Goal: Task Accomplishment & Management: Manage account settings

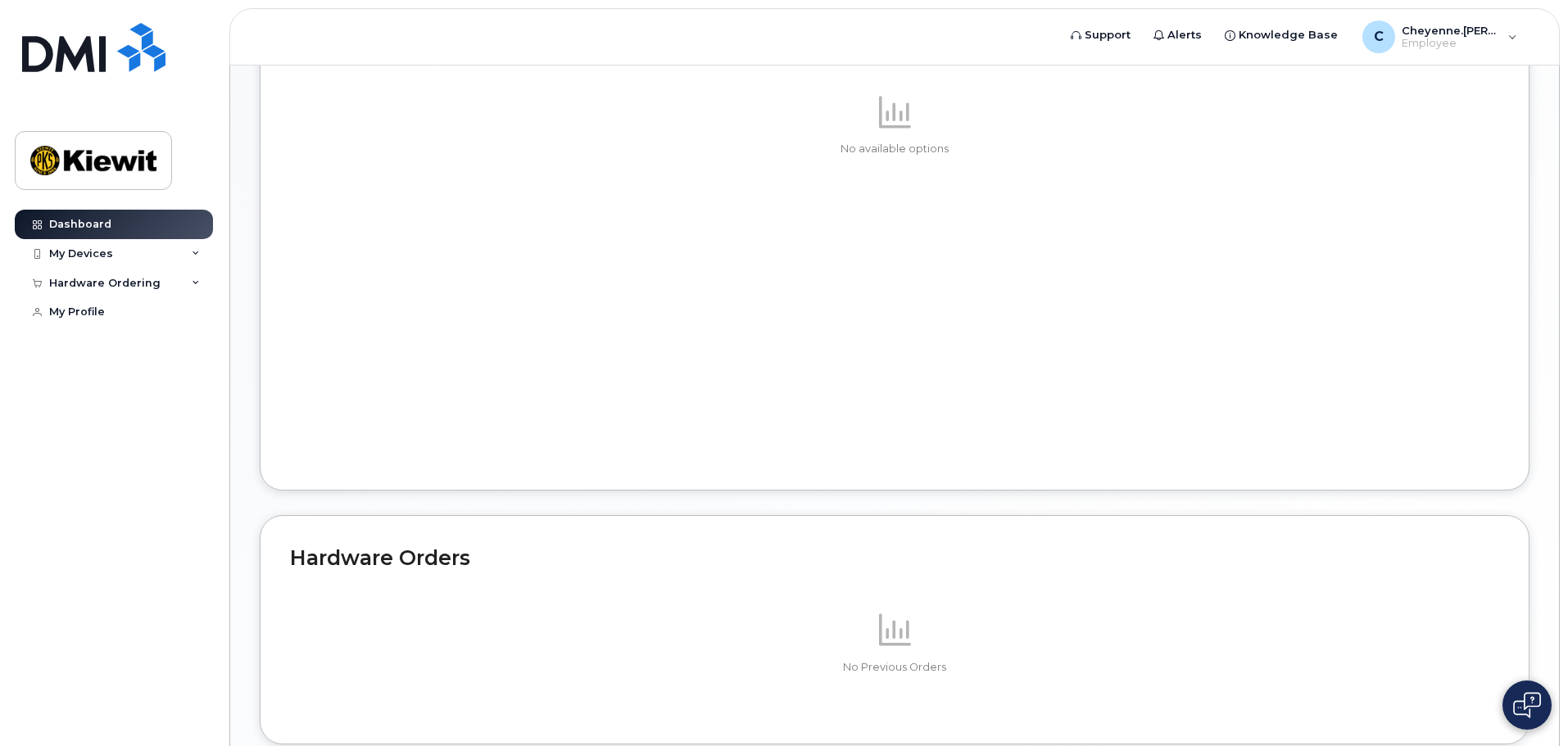
scroll to position [777, 0]
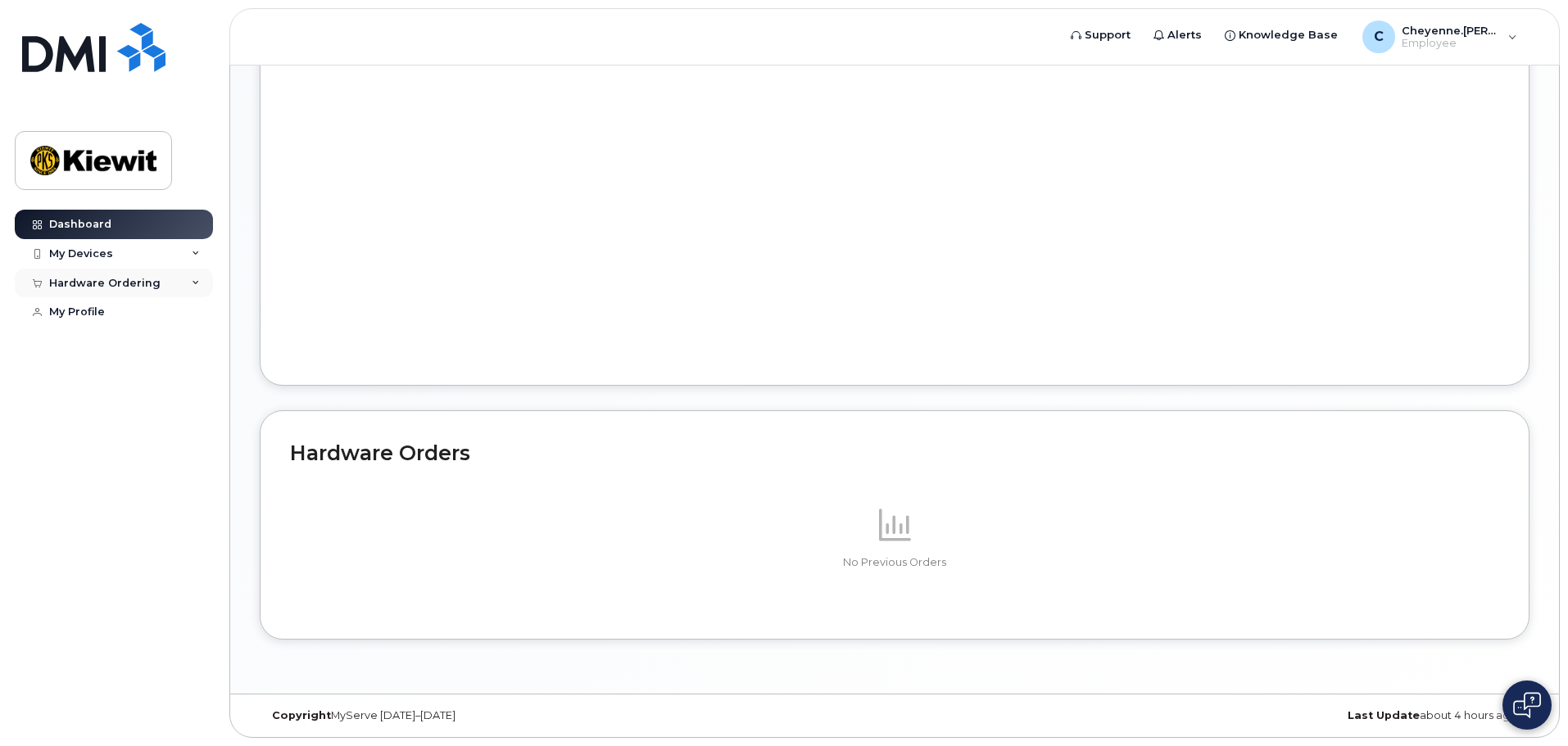
click at [162, 279] on div "Hardware Ordering" at bounding box center [114, 284] width 198 height 30
click at [191, 289] on div "Hardware Ordering" at bounding box center [114, 284] width 198 height 30
click at [191, 252] on icon at bounding box center [195, 254] width 8 height 8
click at [193, 250] on icon at bounding box center [195, 254] width 8 height 8
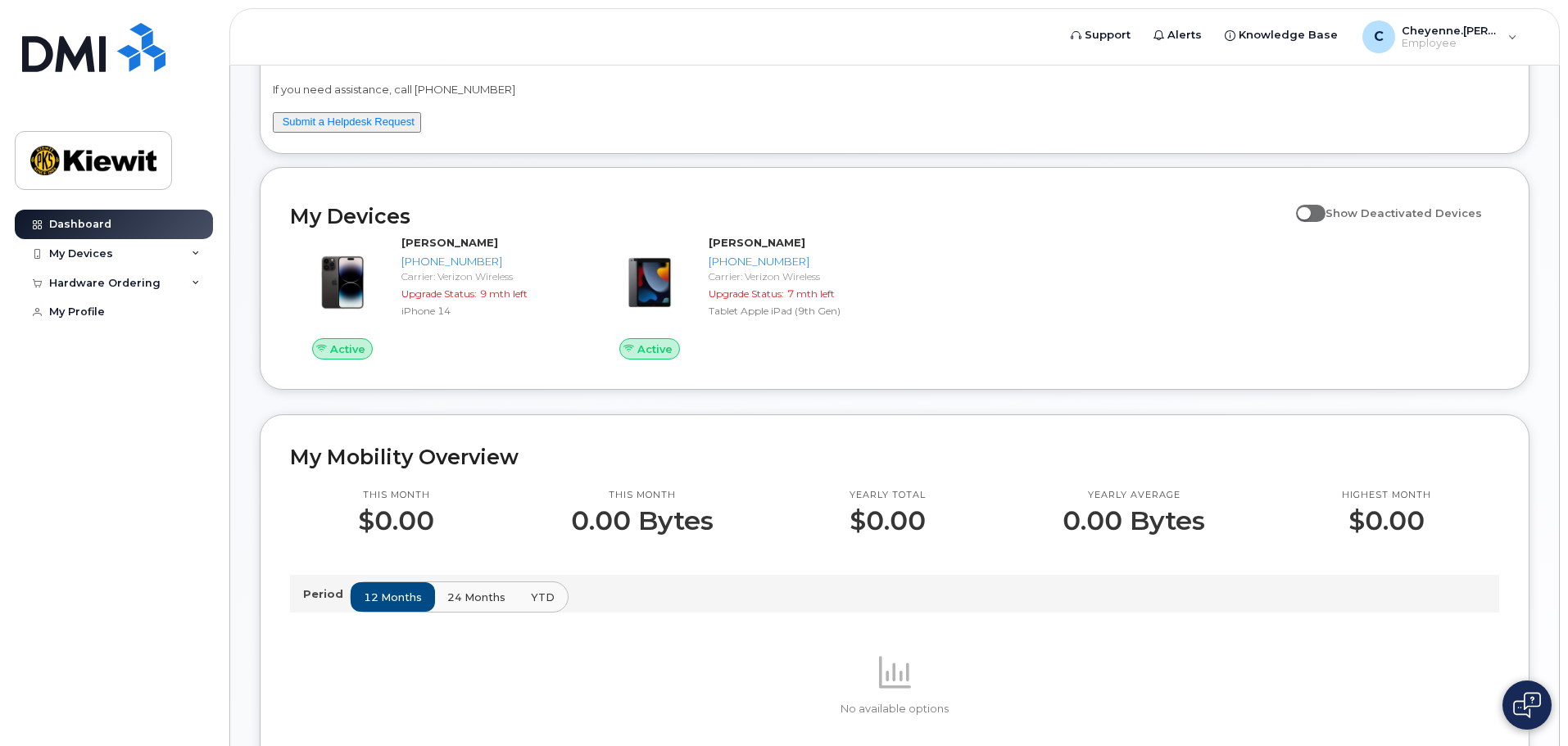
scroll to position [0, 0]
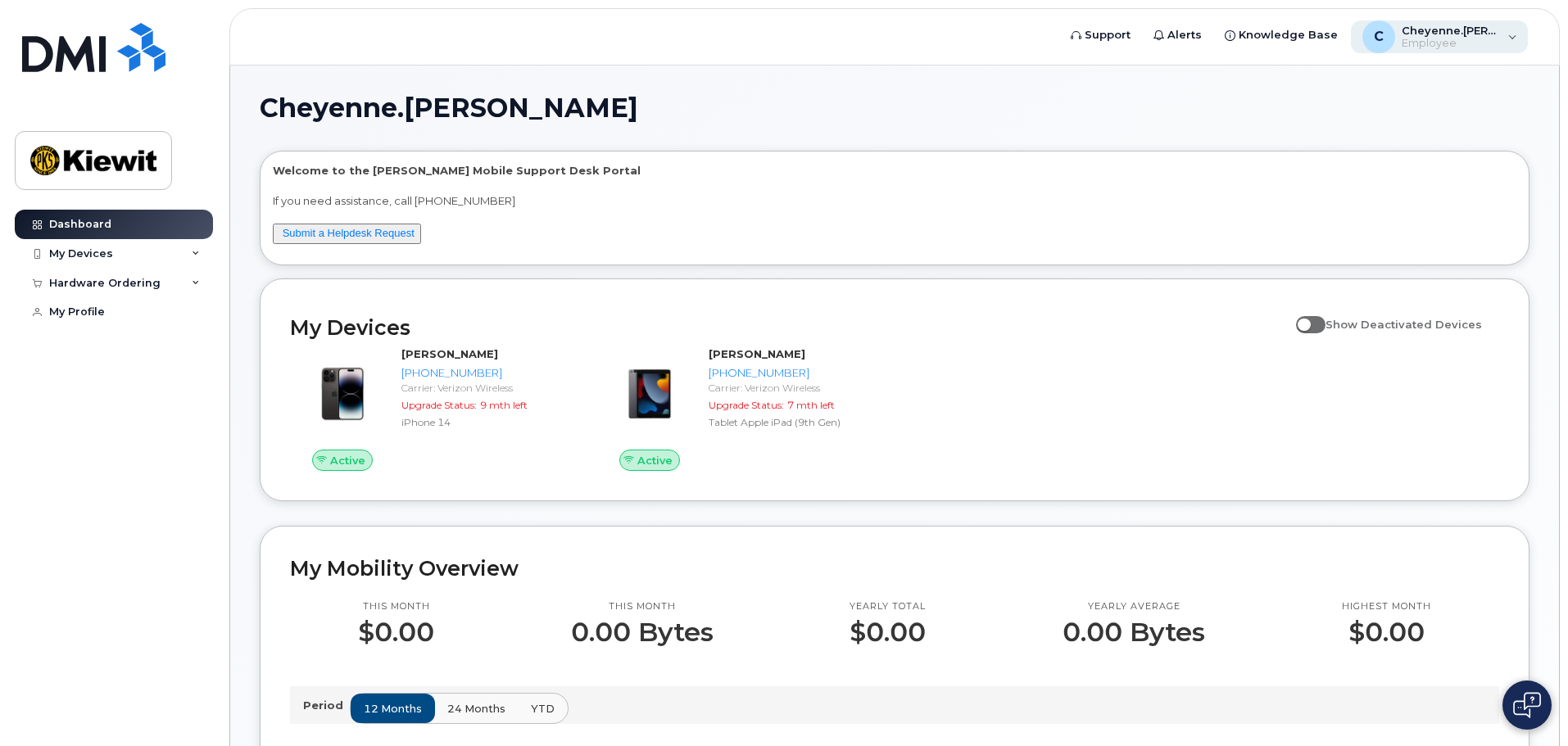
click at [1462, 41] on span "Employee" at bounding box center [1450, 43] width 98 height 13
click at [98, 250] on div "My Devices" at bounding box center [81, 254] width 64 height 13
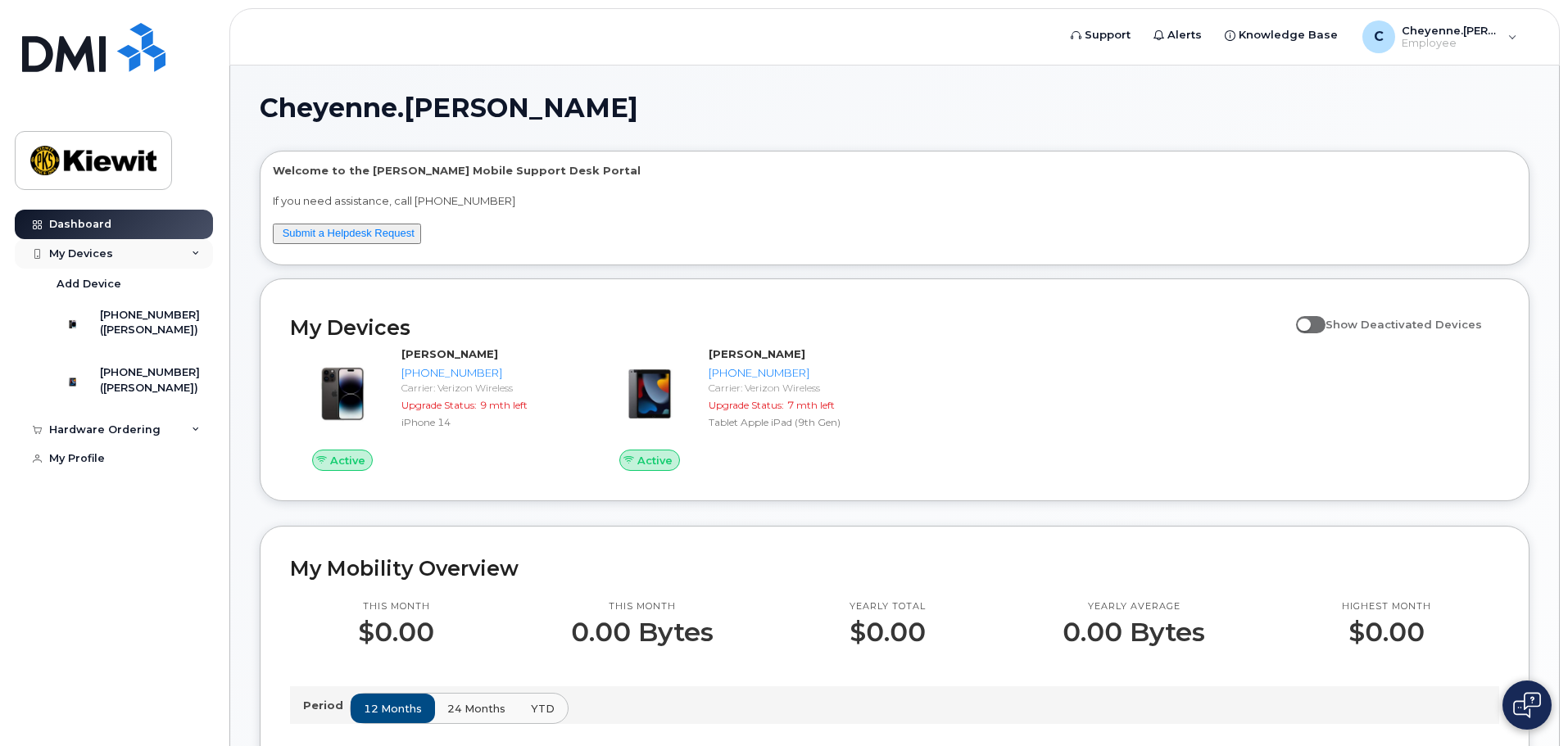
click at [98, 250] on div "My Devices" at bounding box center [81, 254] width 64 height 13
click at [187, 279] on div "Hardware Ordering" at bounding box center [114, 284] width 198 height 30
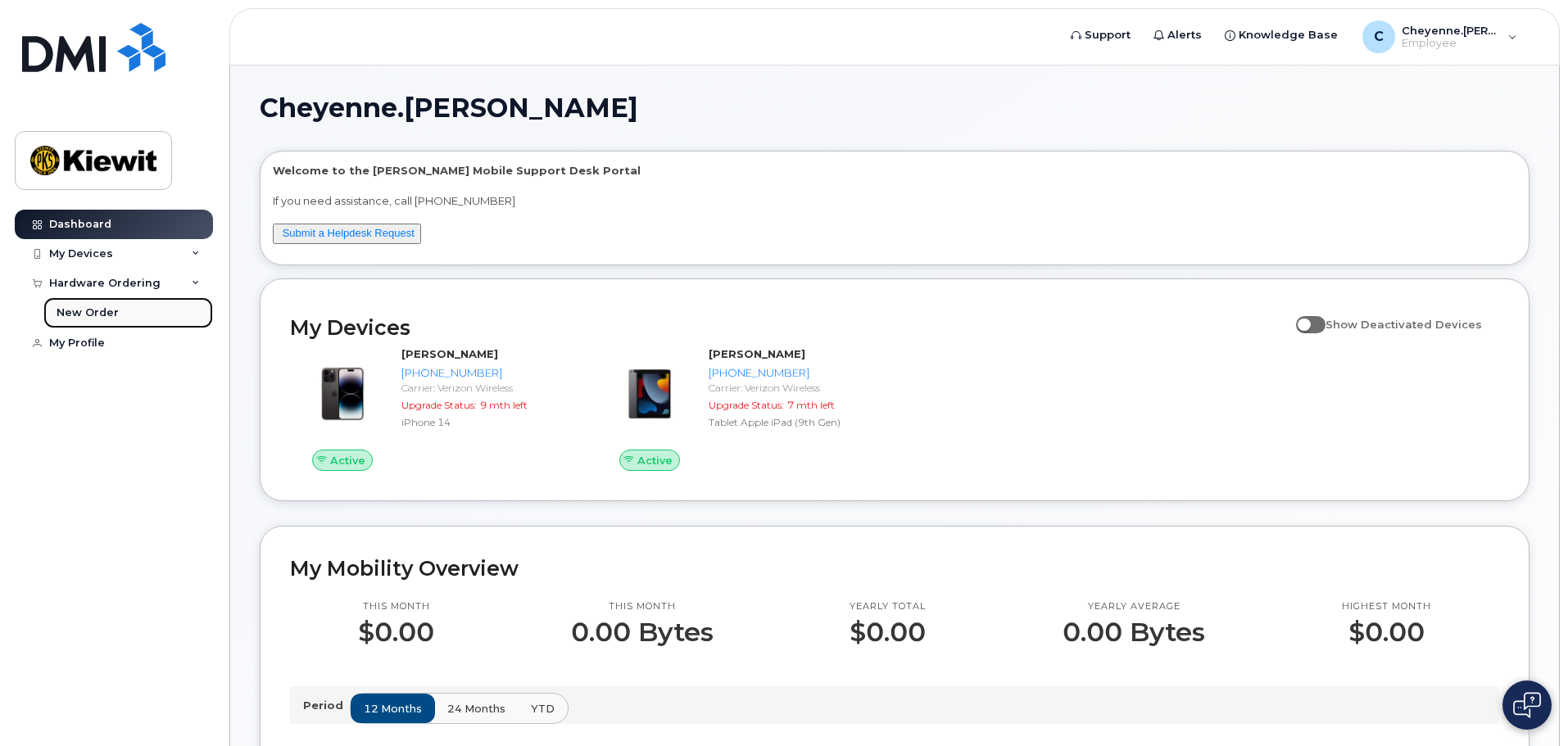
click at [78, 303] on link "New Order" at bounding box center [128, 312] width 170 height 31
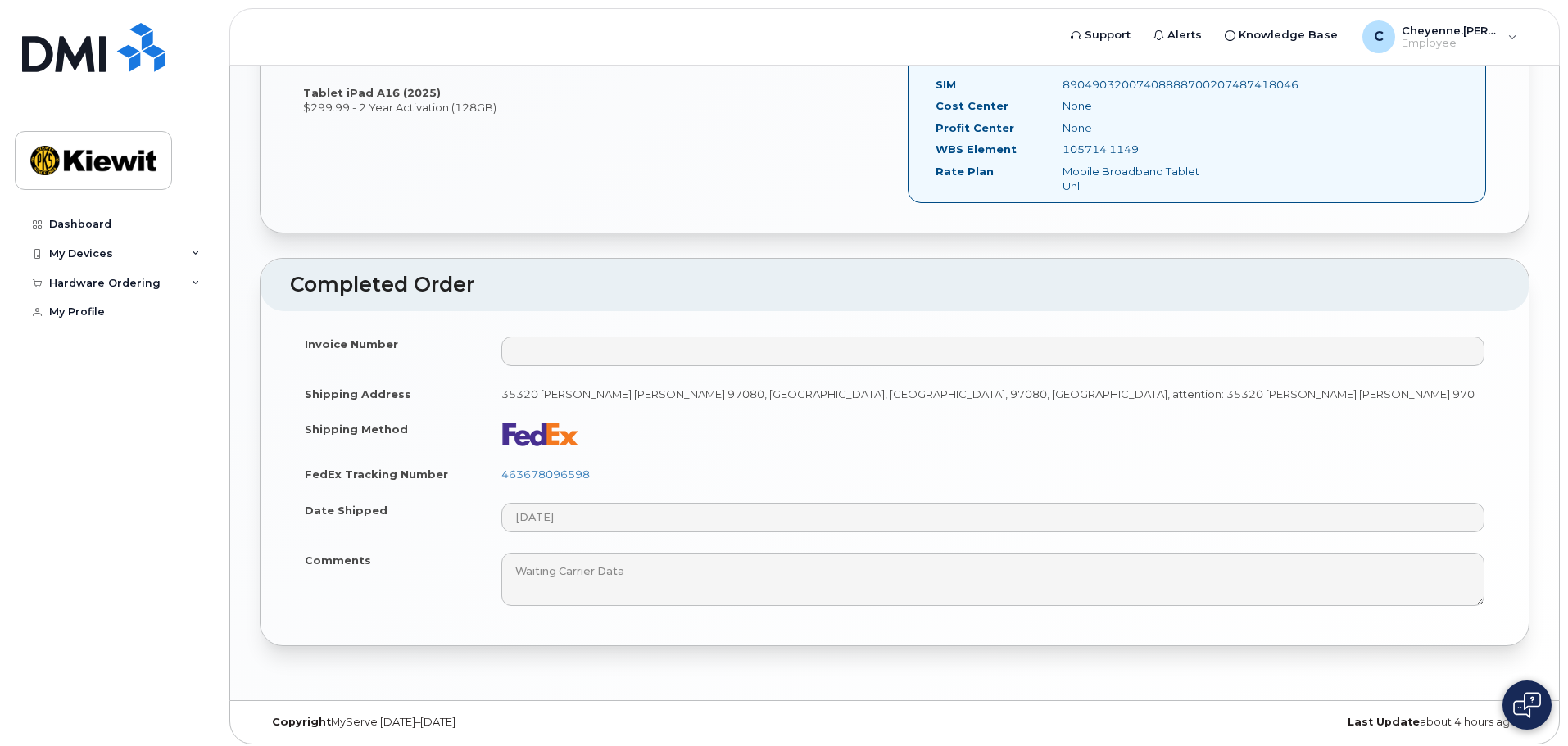
scroll to position [937, 0]
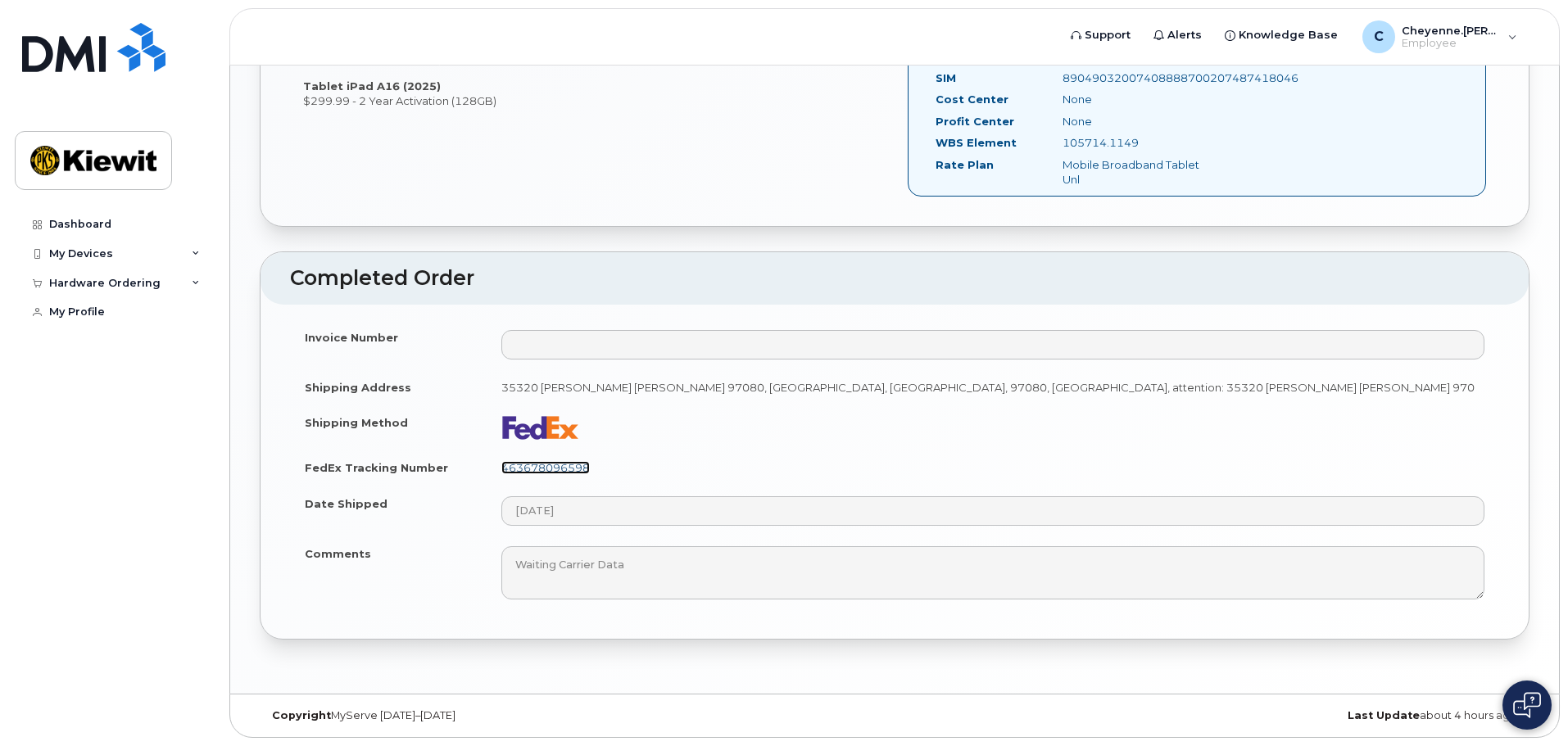
click at [554, 468] on link "463678096598" at bounding box center [545, 468] width 89 height 13
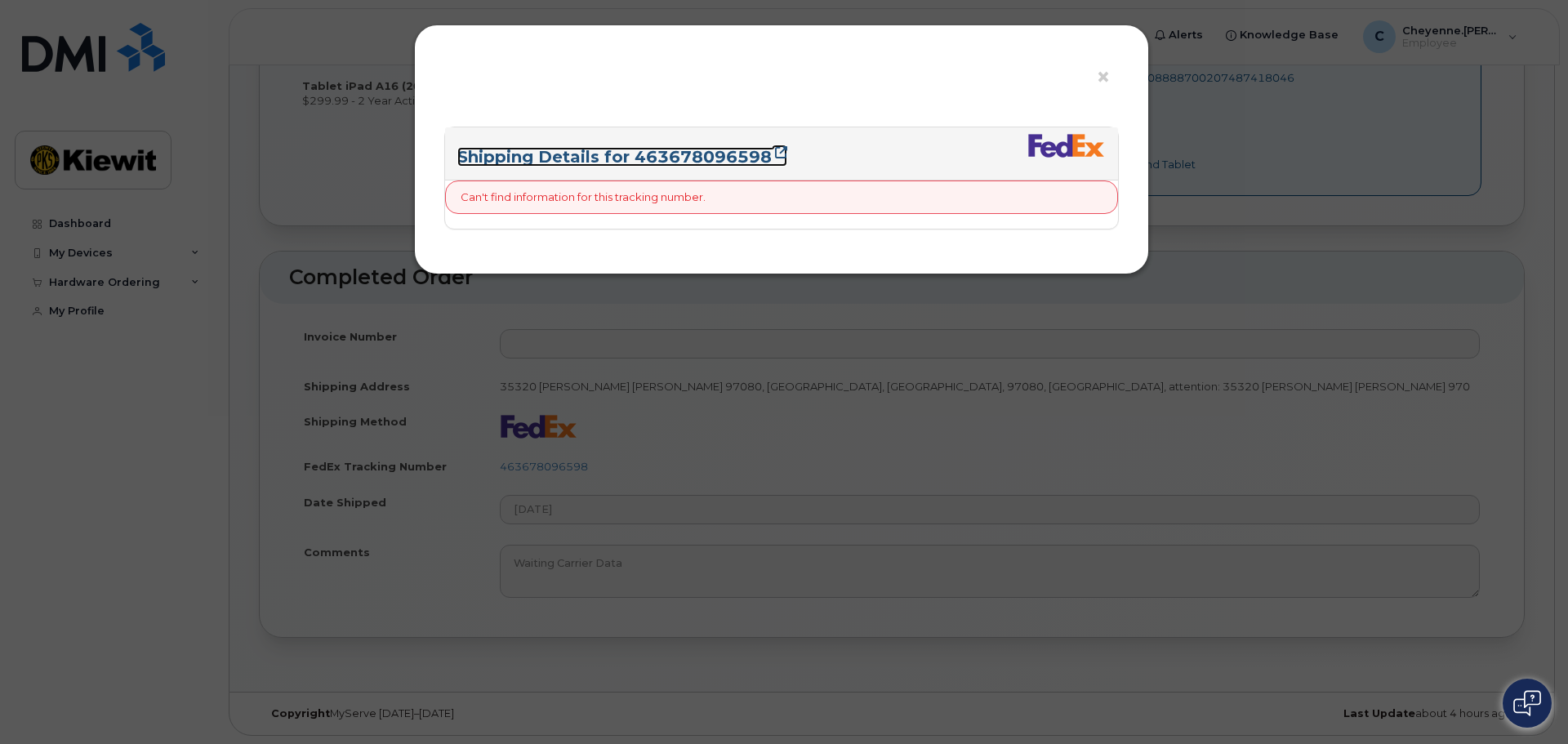
click at [750, 162] on link "Shipping Details for 463678096598" at bounding box center [622, 156] width 330 height 20
click at [1097, 76] on span "×" at bounding box center [1103, 77] width 15 height 30
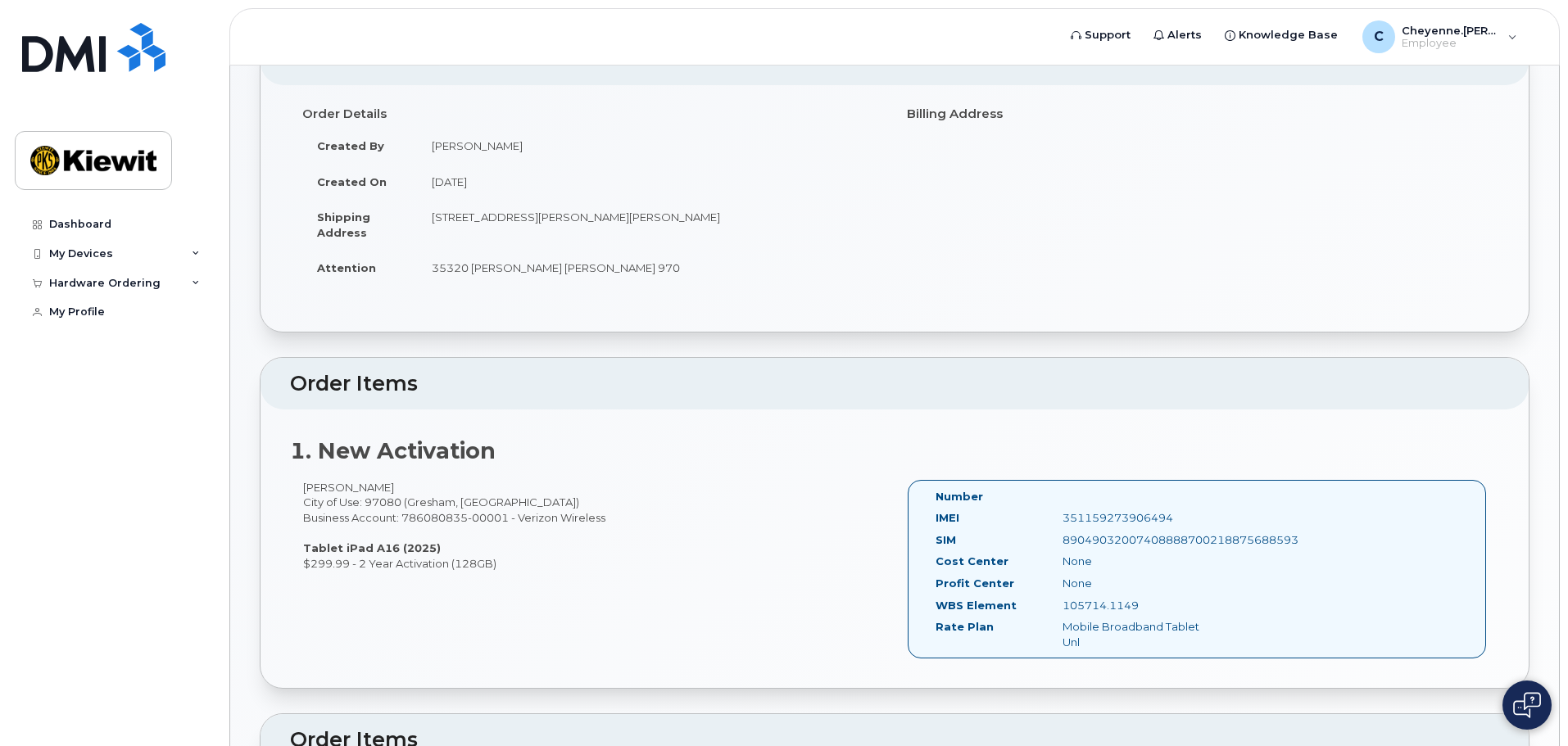
scroll to position [0, 0]
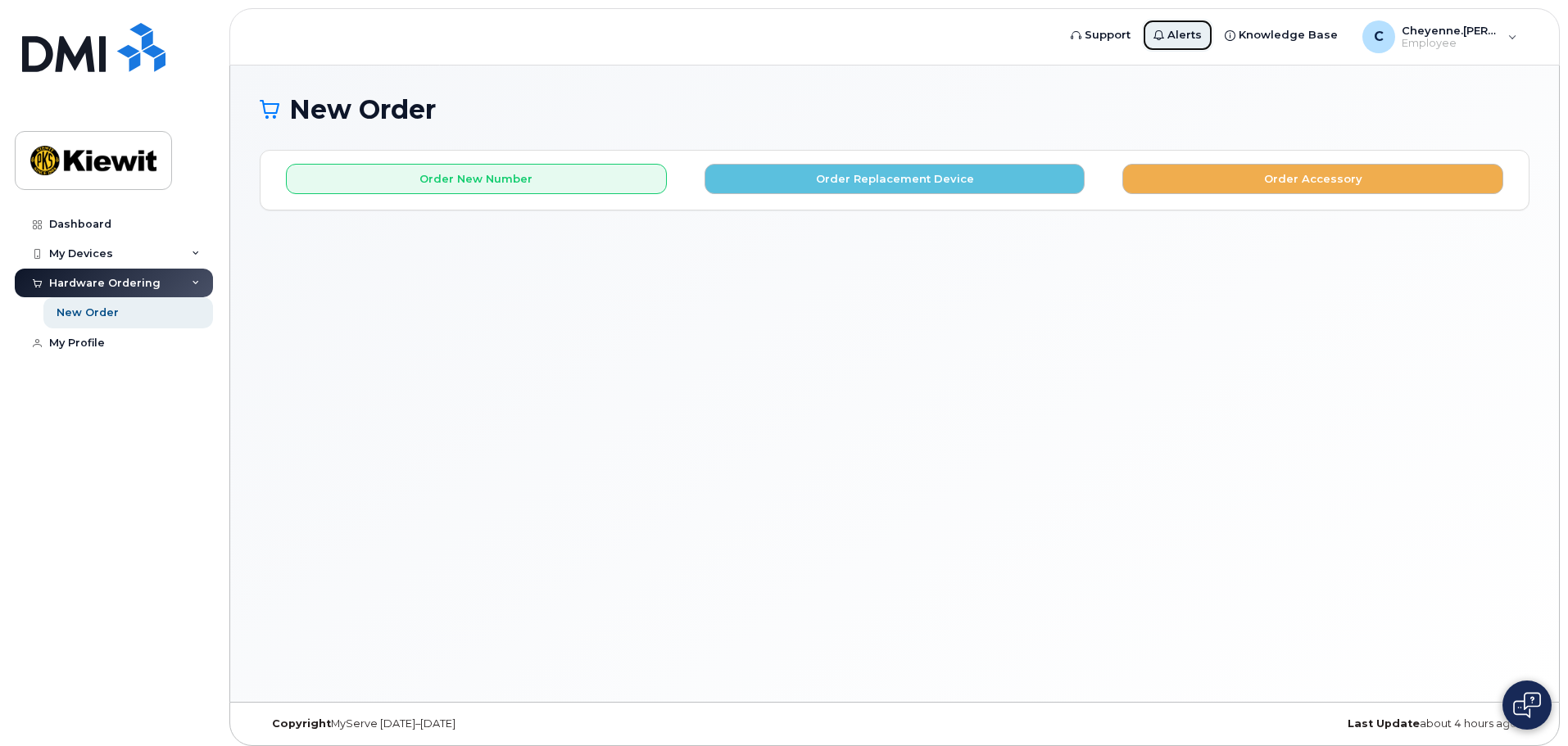
click at [1182, 35] on span "Alerts" at bounding box center [1184, 35] width 35 height 17
click at [1309, 38] on span "Knowledge Base" at bounding box center [1288, 35] width 99 height 17
click at [105, 254] on div "My Devices" at bounding box center [81, 254] width 64 height 13
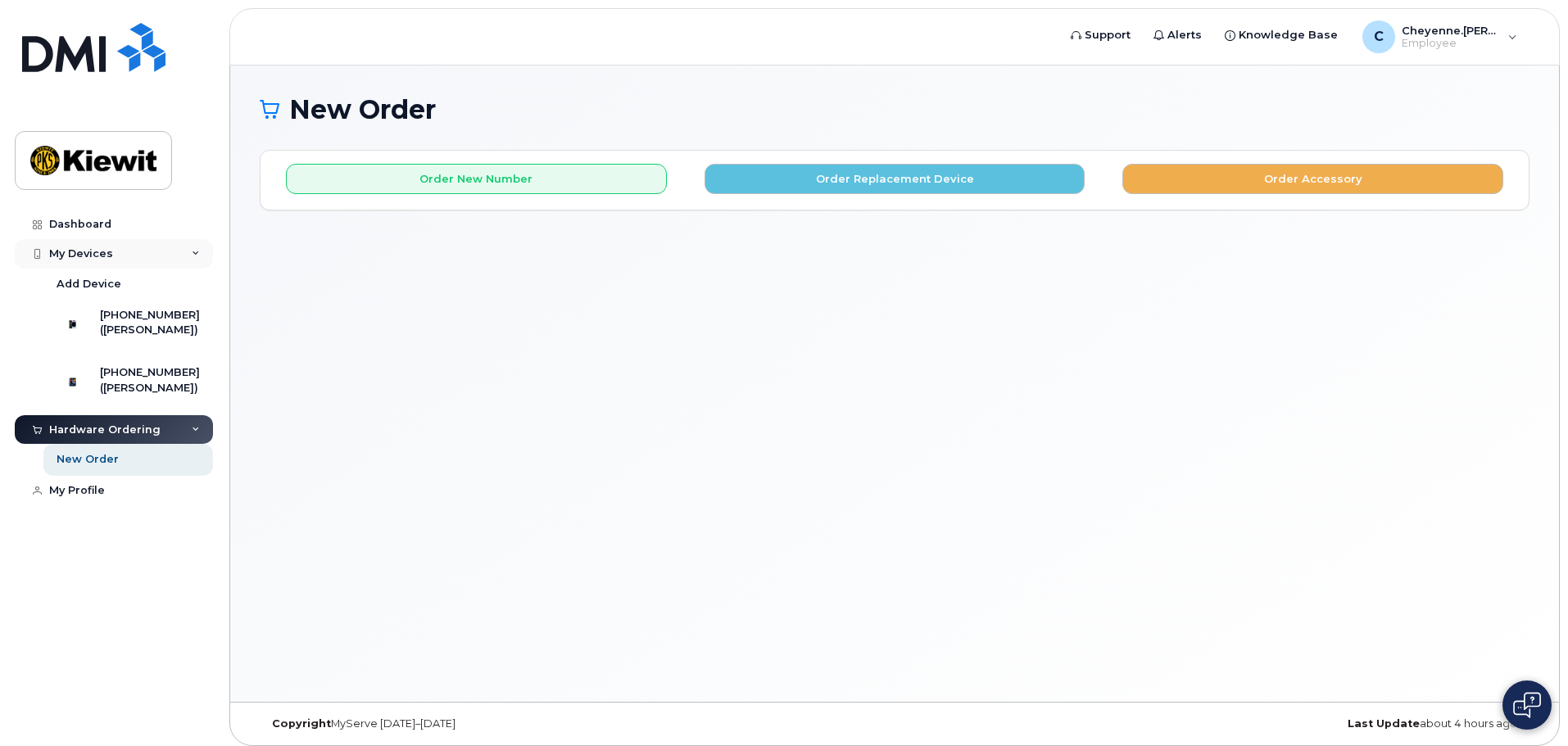
click at [105, 254] on div "My Devices" at bounding box center [81, 254] width 64 height 13
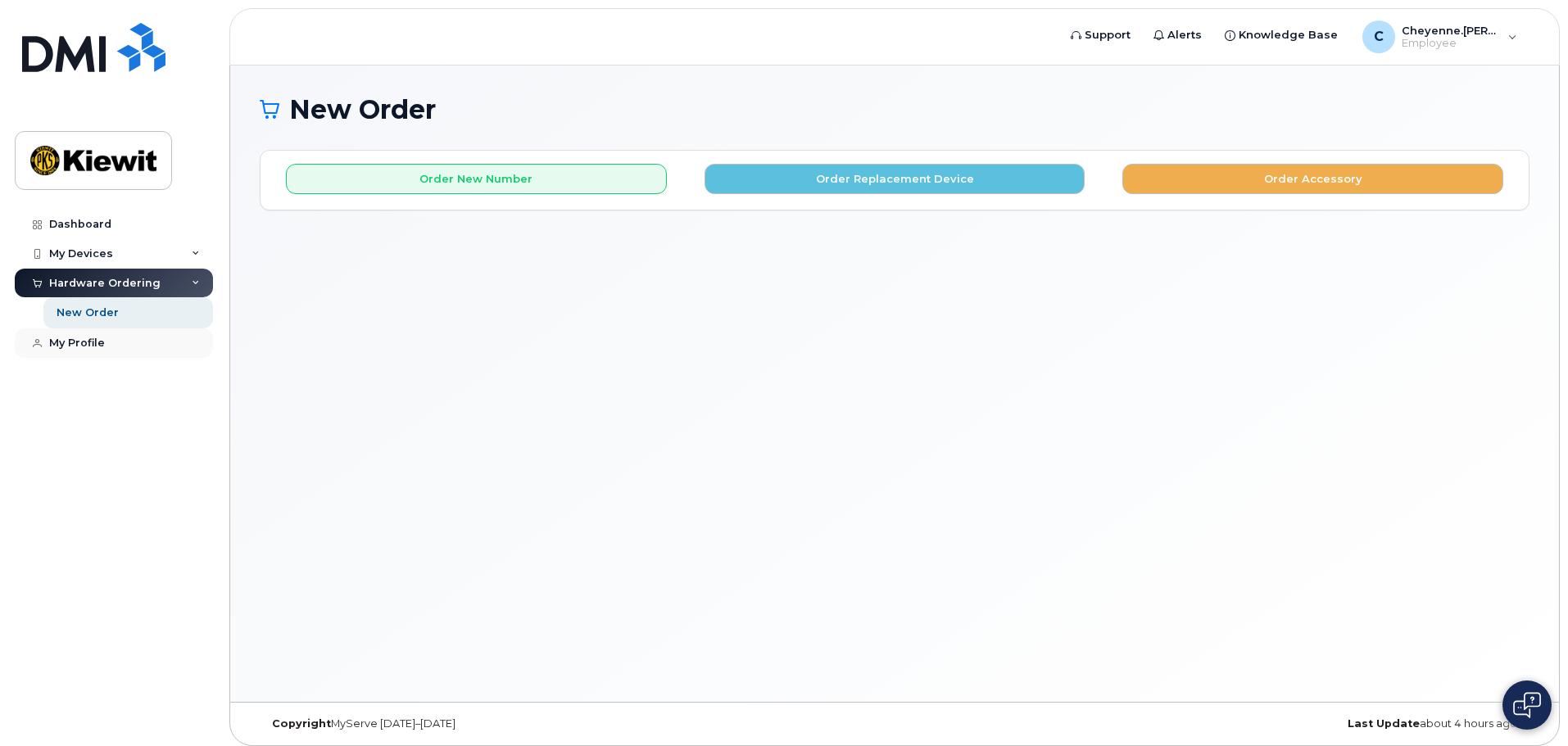
drag, startPoint x: 135, startPoint y: 285, endPoint x: 120, endPoint y: 303, distance: 23.4
click at [135, 285] on div "Hardware Ordering" at bounding box center [105, 284] width 111 height 13
click at [92, 312] on div "My Profile" at bounding box center [78, 312] width 56 height 13
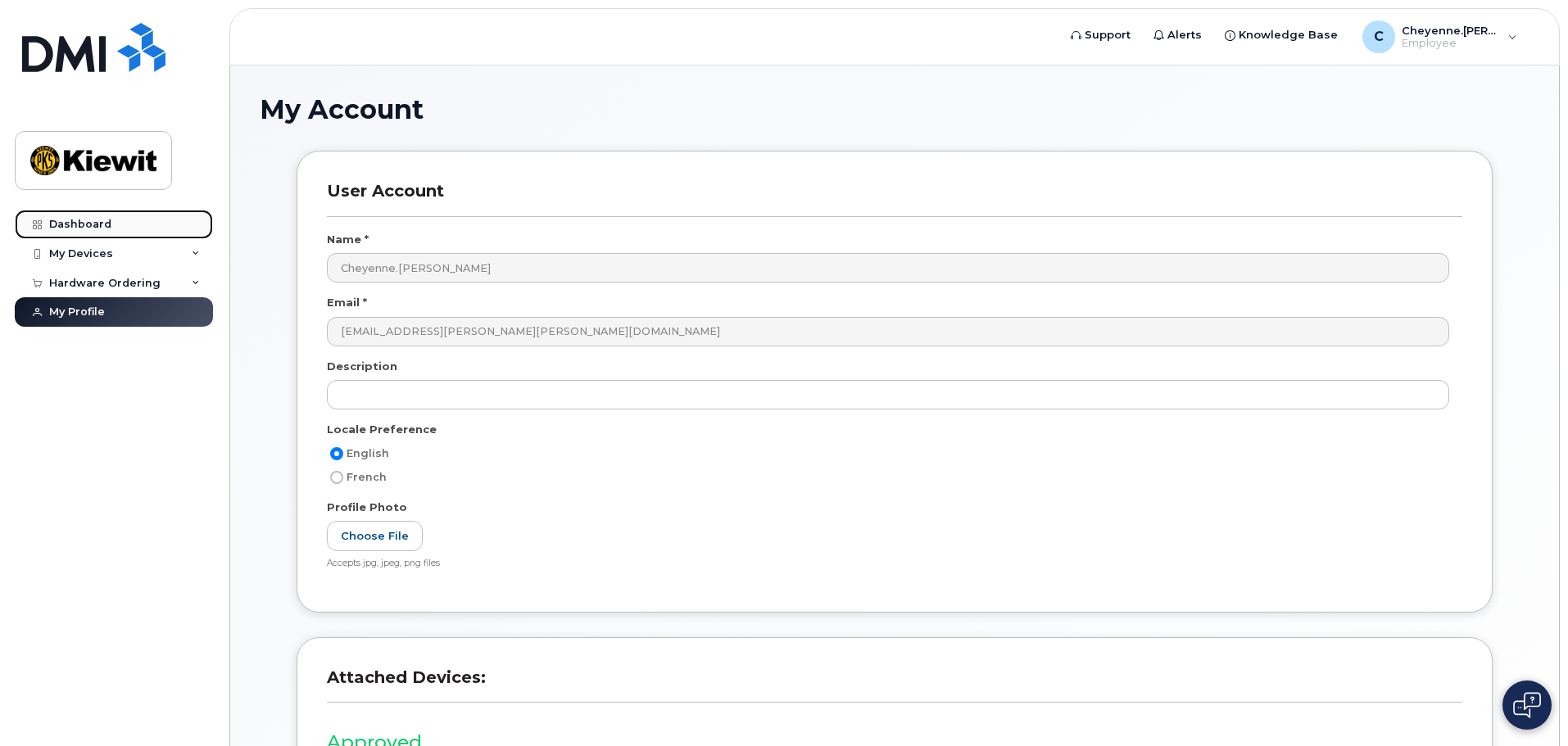
click at [100, 215] on link "Dashboard" at bounding box center [114, 225] width 198 height 30
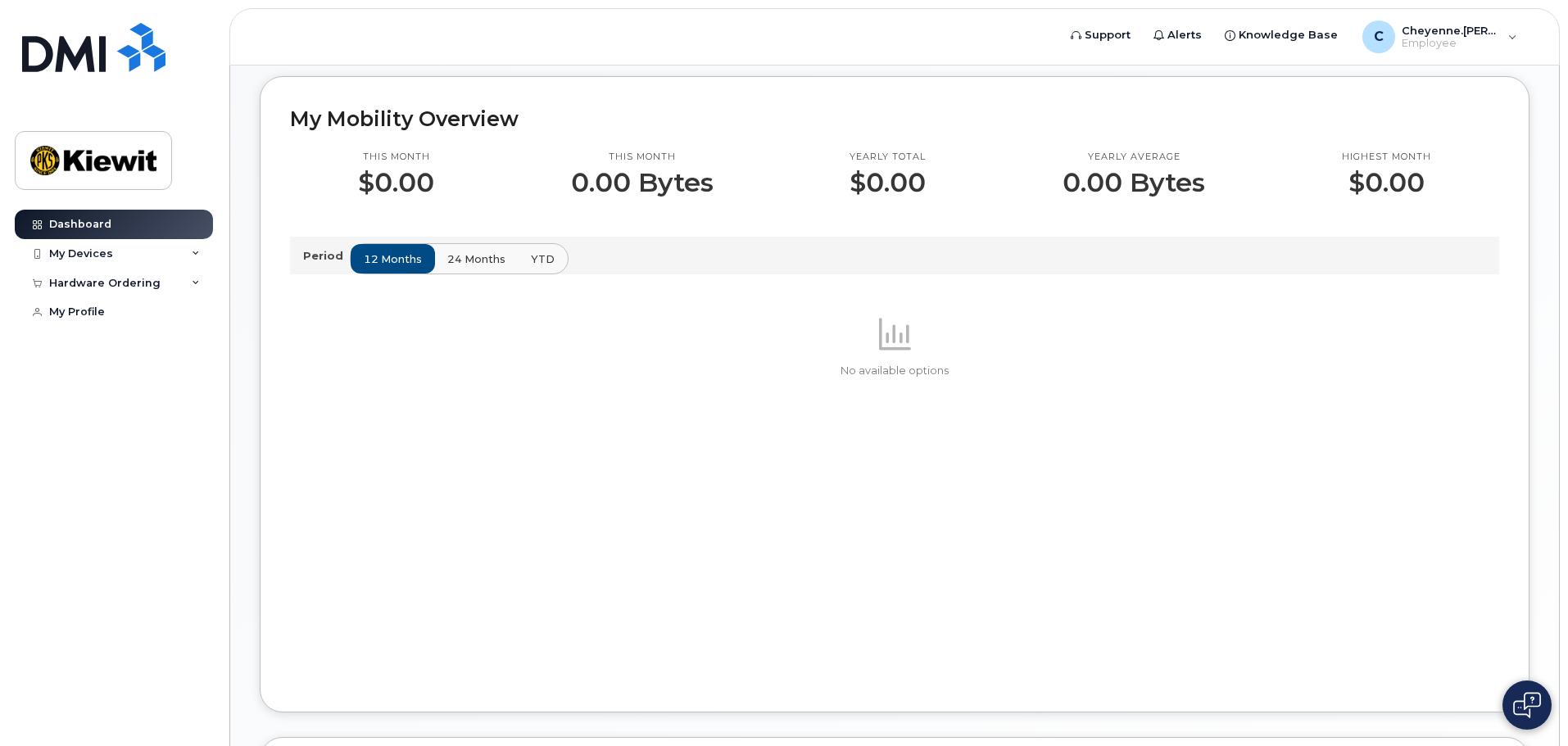
scroll to position [449, 0]
drag, startPoint x: 536, startPoint y: 252, endPoint x: 517, endPoint y: 262, distance: 21.5
click at [537, 252] on span "YTD" at bounding box center [543, 260] width 23 height 16
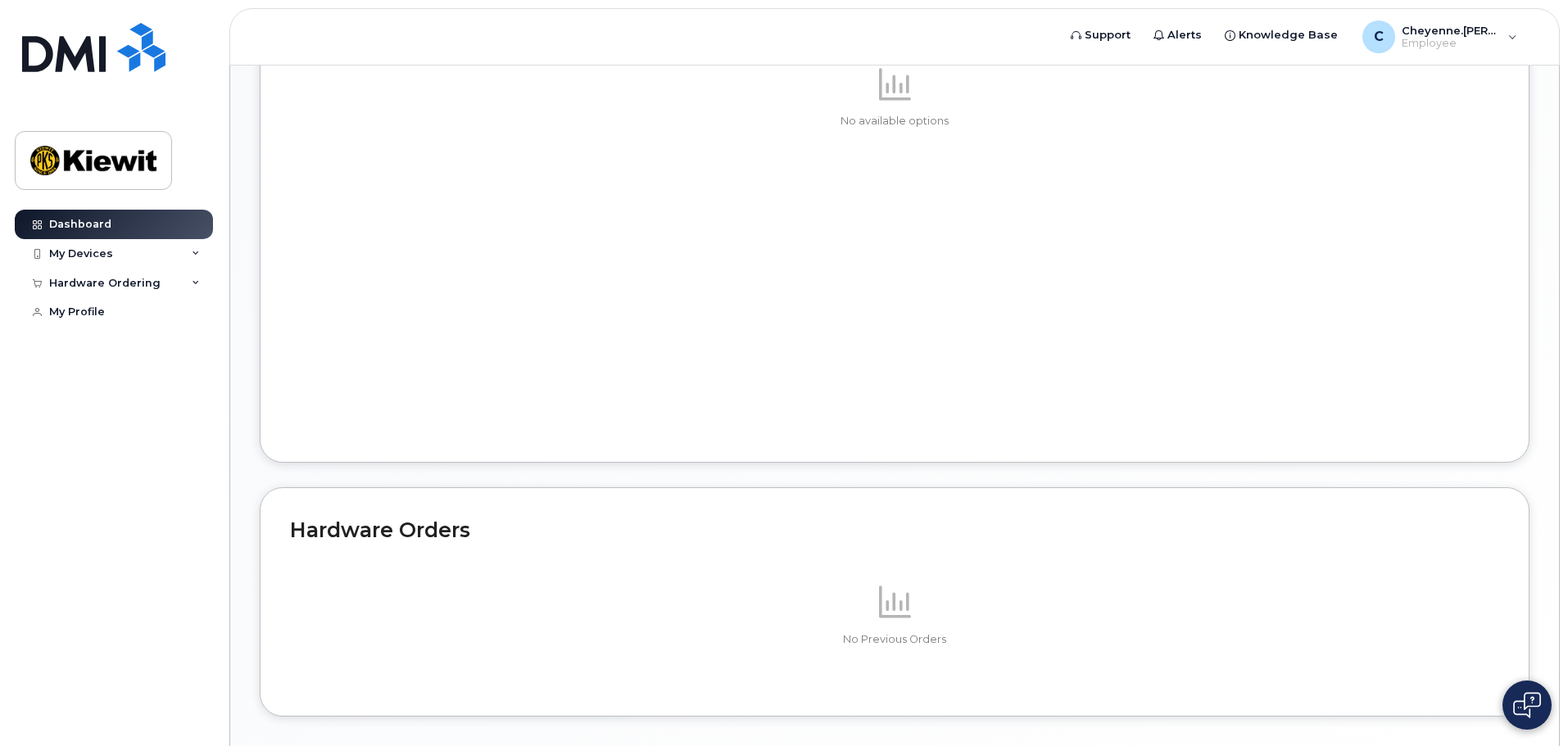
scroll to position [777, 0]
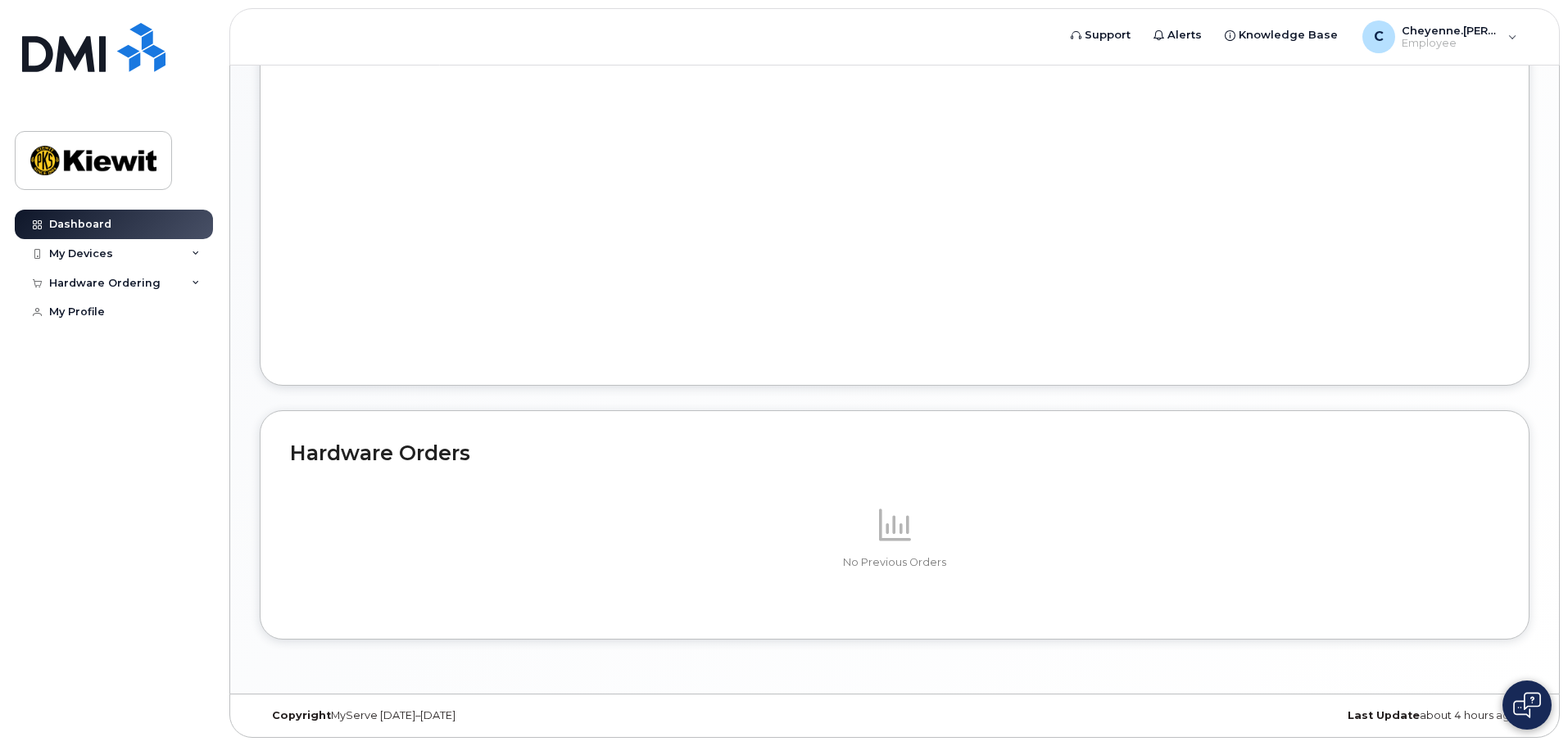
click at [889, 517] on icon at bounding box center [895, 525] width 32 height 32
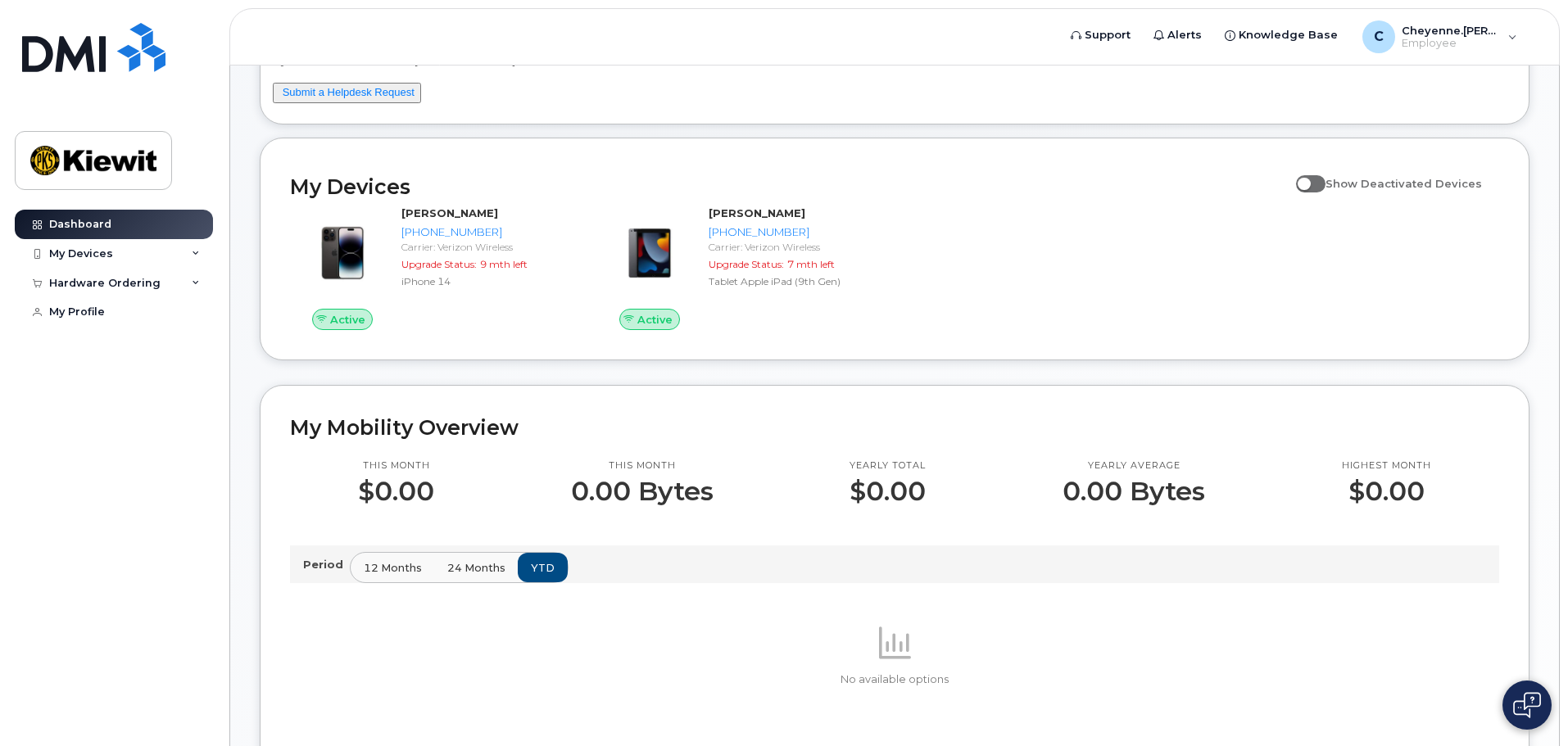
scroll to position [0, 0]
